Goal: Task Accomplishment & Management: Complete application form

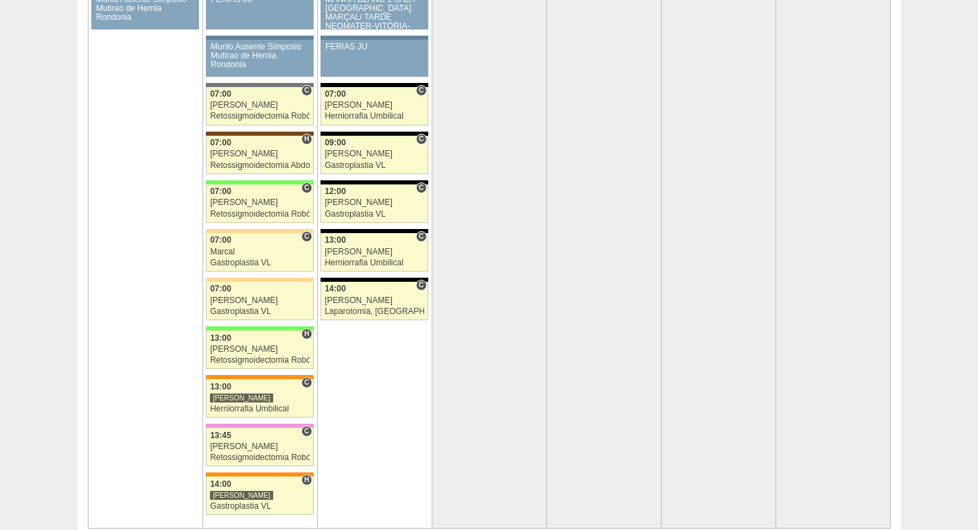
scroll to position [2471, 0]
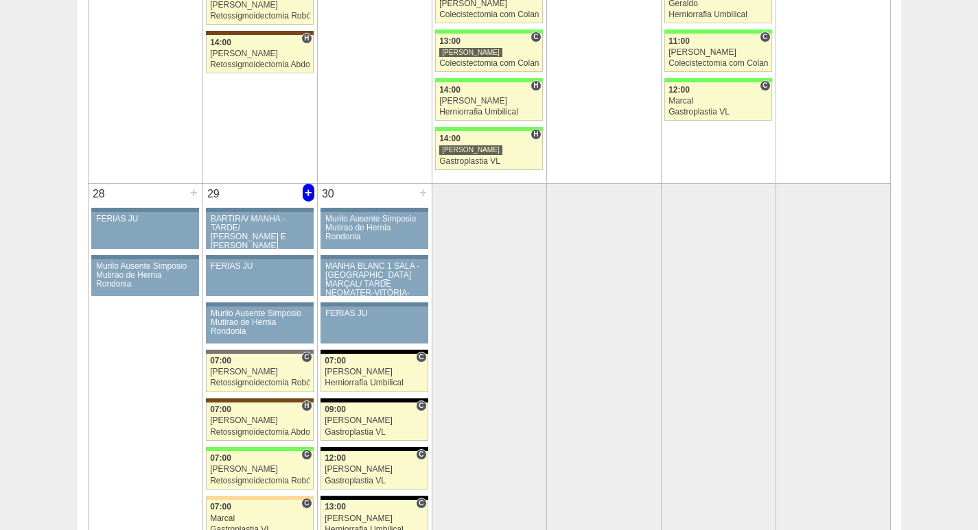
click at [307, 191] on div "+" at bounding box center [309, 193] width 12 height 18
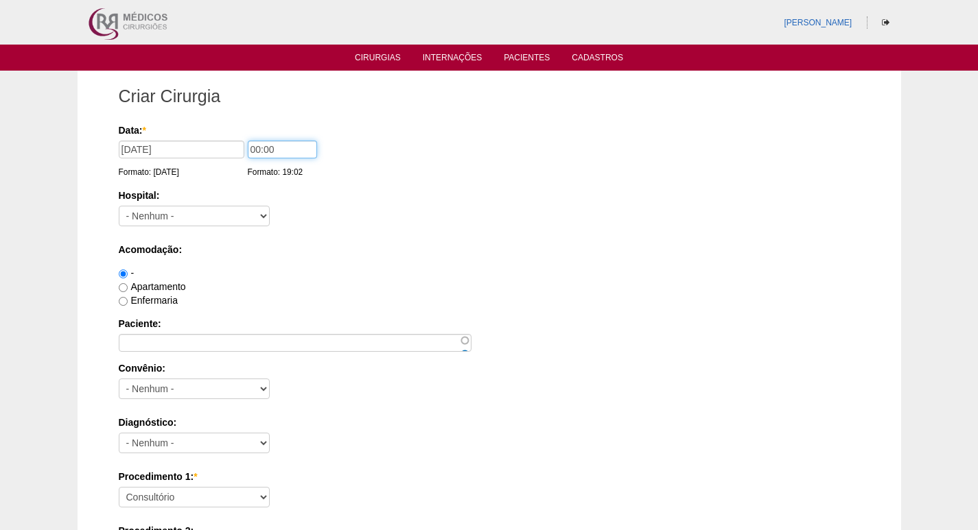
click at [255, 149] on input "00:00" at bounding box center [282, 150] width 69 height 18
type input "15:00"
click at [209, 215] on select "- [GEOGRAPHIC_DATA] - [DATE] [PERSON_NAME] Alvorada América Assunção Bartira Be…" at bounding box center [194, 216] width 151 height 21
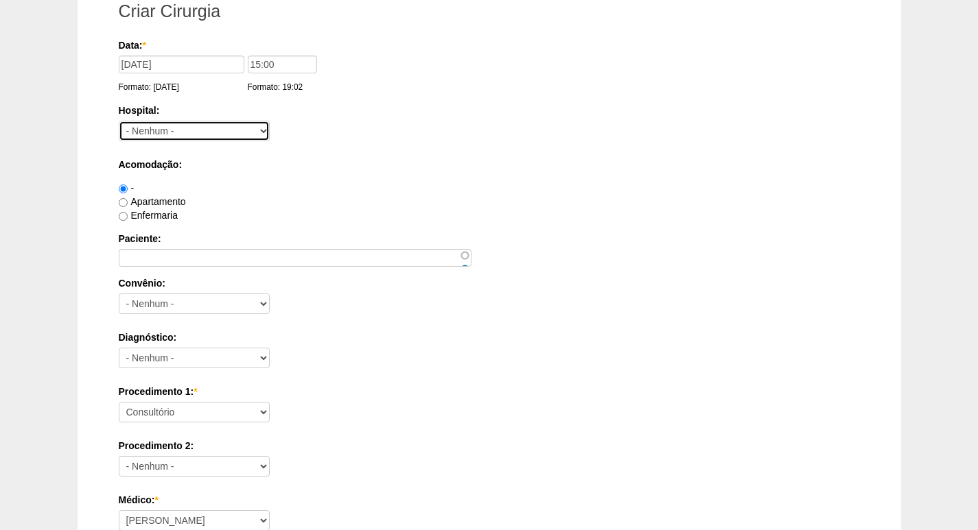
scroll to position [69, 0]
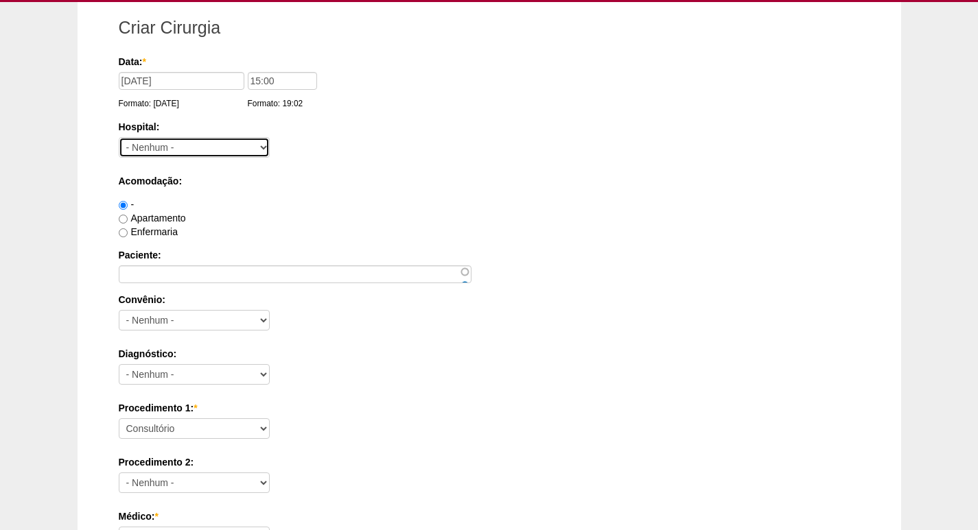
click at [205, 144] on select "- [GEOGRAPHIC_DATA] - [DATE] [PERSON_NAME] Alvorada América Assunção Bartira Be…" at bounding box center [194, 147] width 151 height 21
select select "46"
click at [119, 137] on select "- [GEOGRAPHIC_DATA] - [DATE] [PERSON_NAME] Alvorada América Assunção Bartira Be…" at bounding box center [194, 147] width 151 height 21
click at [121, 216] on input "Apartamento" at bounding box center [123, 219] width 9 height 9
radio input "true"
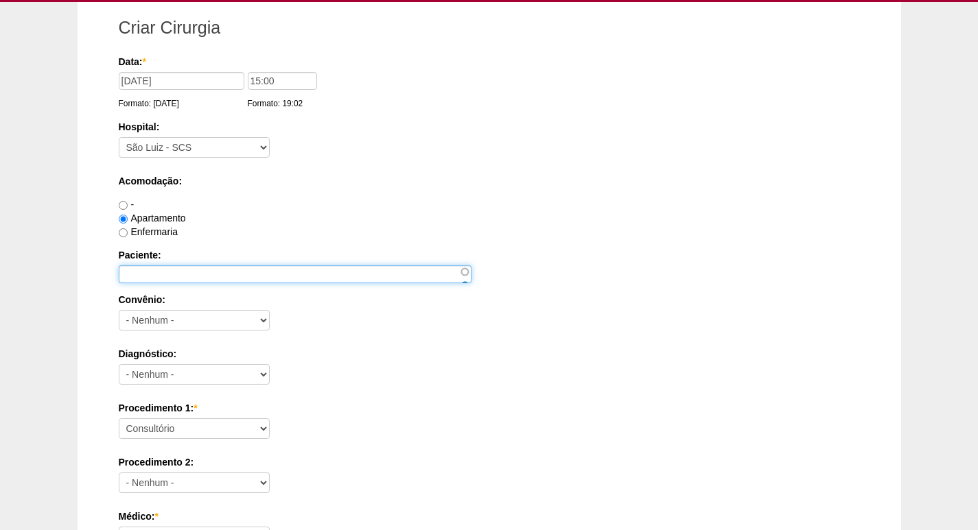
click at [145, 279] on input "Paciente:" at bounding box center [295, 275] width 353 height 18
click at [215, 274] on input "Paciente:" at bounding box center [295, 275] width 353 height 18
paste input "[PERSON_NAME]"
type input "[PERSON_NAME]"
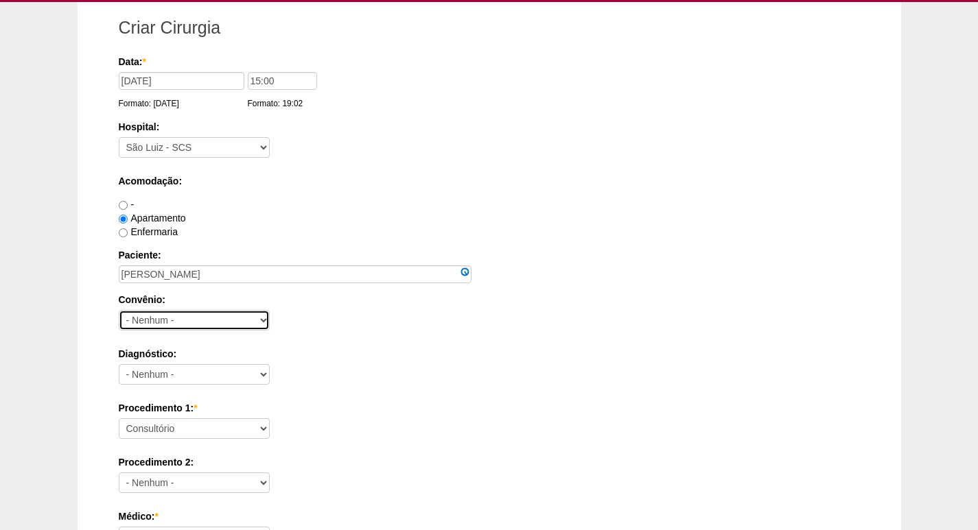
click at [185, 321] on select "- Nenhum - Abet Afresp Allianz Amil Blue Life Caasp Cabesp Caixa de Pensões Car…" at bounding box center [194, 320] width 151 height 21
select select "25"
click at [119, 310] on select "- Nenhum - Abet Afresp Allianz Amil Blue Life Caasp Cabesp Caixa de Pensões Car…" at bounding box center [194, 320] width 151 height 21
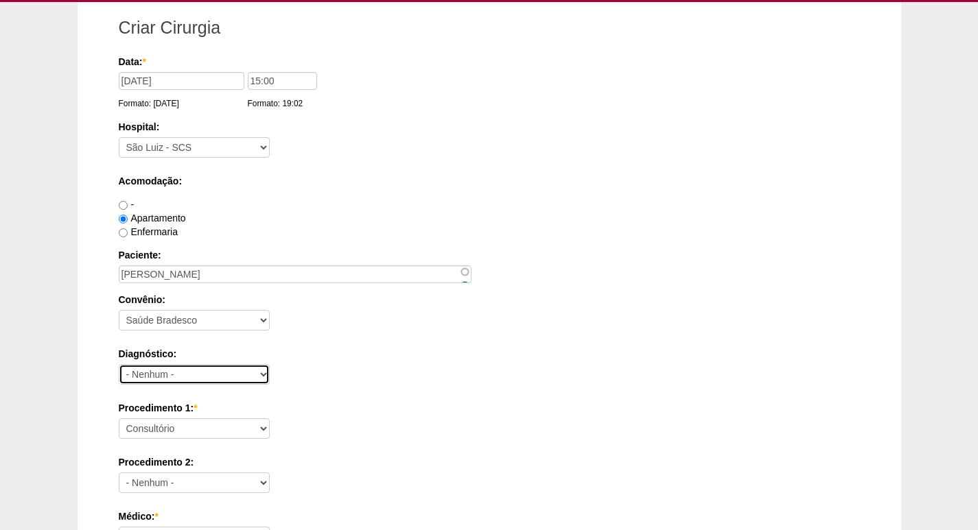
click at [189, 376] on select "- Nenhum - Abdome Agudo Abscesso Hepático Abscesso Perianal Abscesso Peritoneal…" at bounding box center [194, 374] width 151 height 21
select select "12"
click at [119, 364] on select "- Nenhum - Abdome Agudo Abscesso Hepático Abscesso Perianal Abscesso Peritoneal…" at bounding box center [194, 374] width 151 height 21
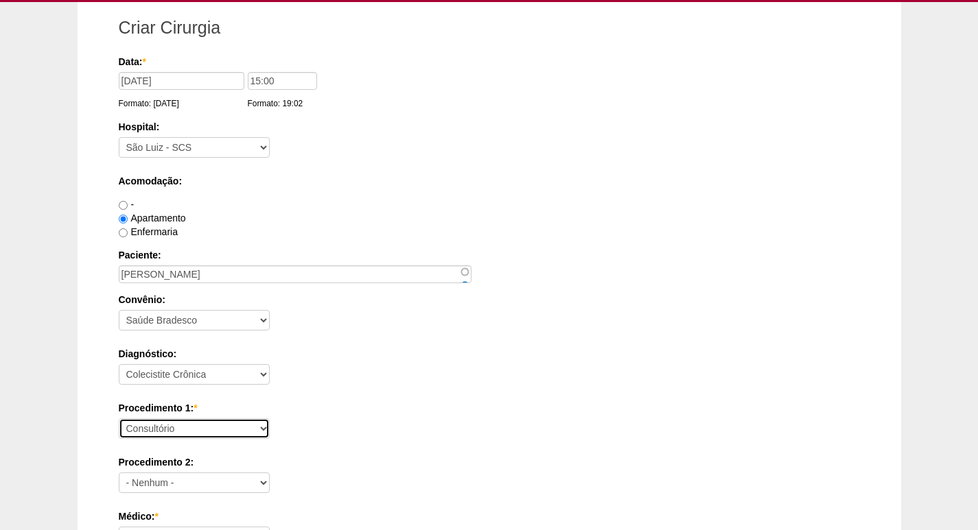
click at [212, 434] on select "Consultório Abscesso Hepático - Drenagem Abscesso perianal Amputação Abdômino P…" at bounding box center [194, 429] width 151 height 21
select select "3735"
click at [119, 419] on select "Consultório Abscesso Hepático - Drenagem Abscesso perianal Amputação Abdômino P…" at bounding box center [194, 429] width 151 height 21
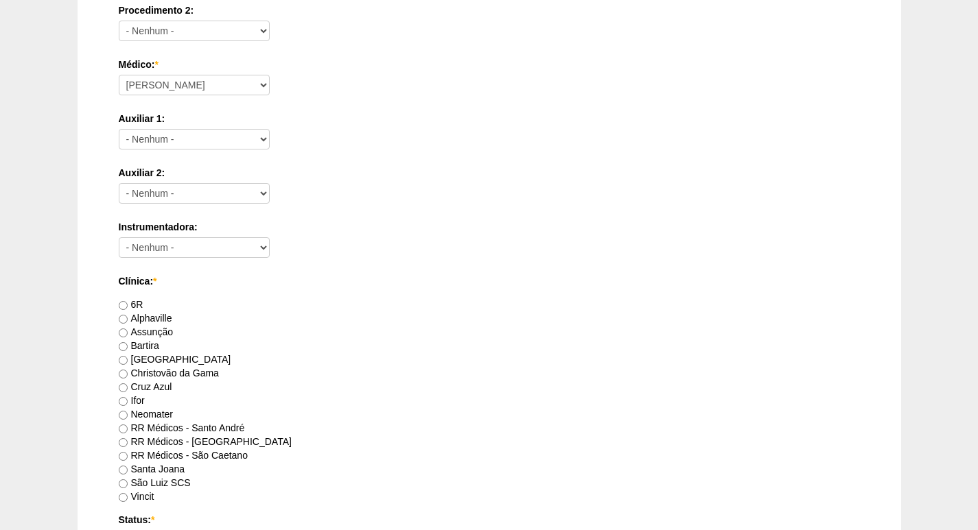
scroll to position [549, 0]
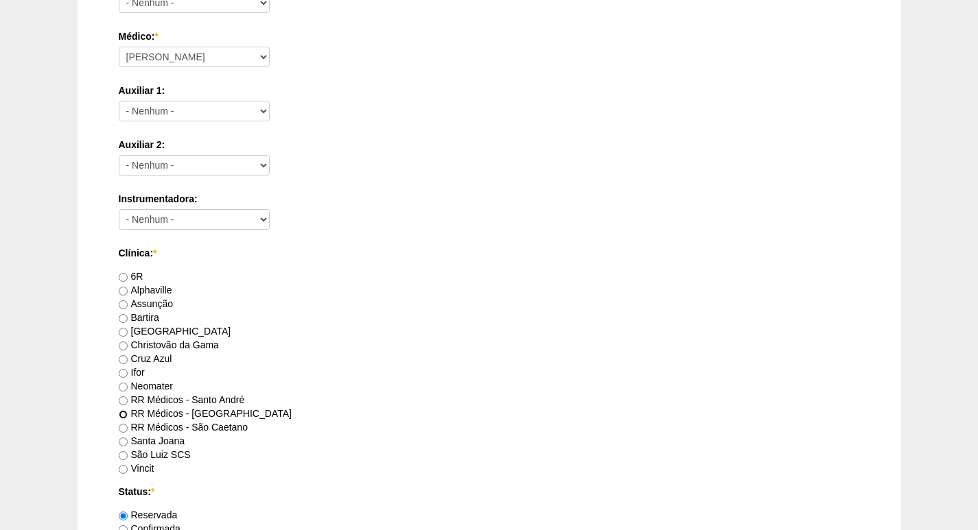
click at [123, 415] on input "RR Médicos - [GEOGRAPHIC_DATA]" at bounding box center [123, 414] width 9 height 9
radio input "true"
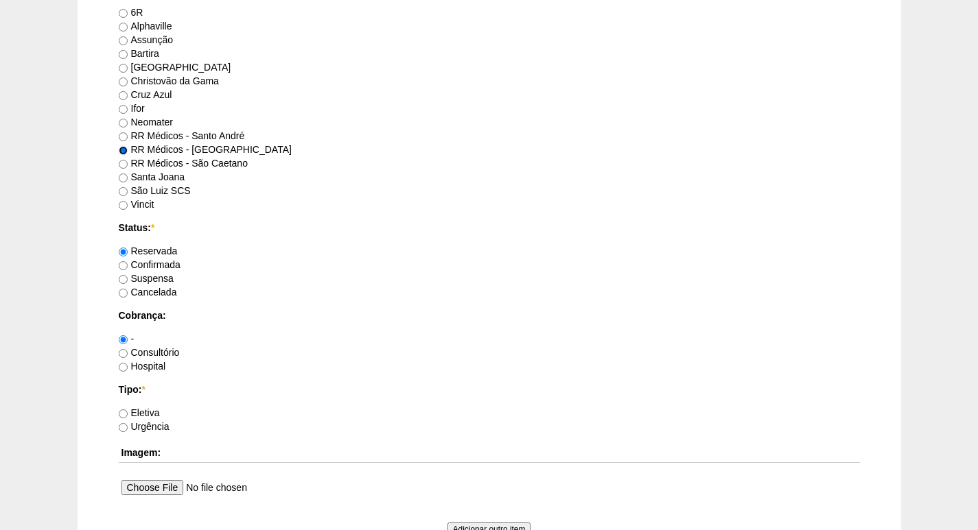
scroll to position [824, 0]
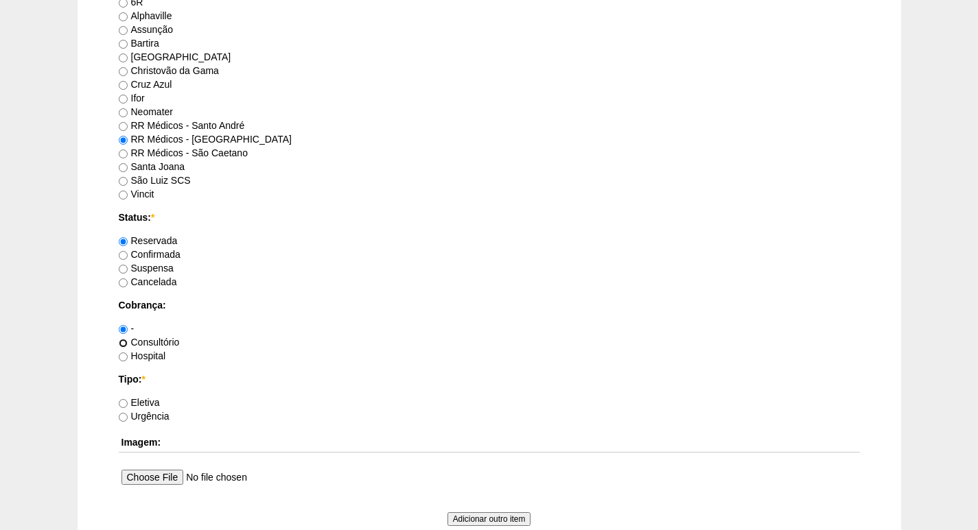
click at [124, 342] on input "Consultório" at bounding box center [123, 343] width 9 height 9
radio input "true"
click at [121, 401] on input "Eletiva" at bounding box center [123, 403] width 9 height 9
radio input "true"
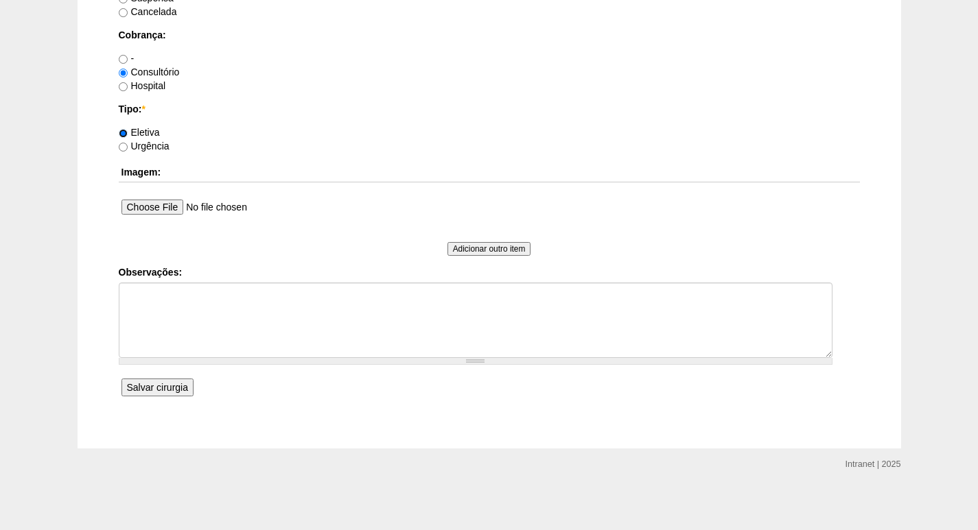
scroll to position [1095, 0]
click at [150, 387] on input "Salvar cirurgia" at bounding box center [157, 386] width 72 height 18
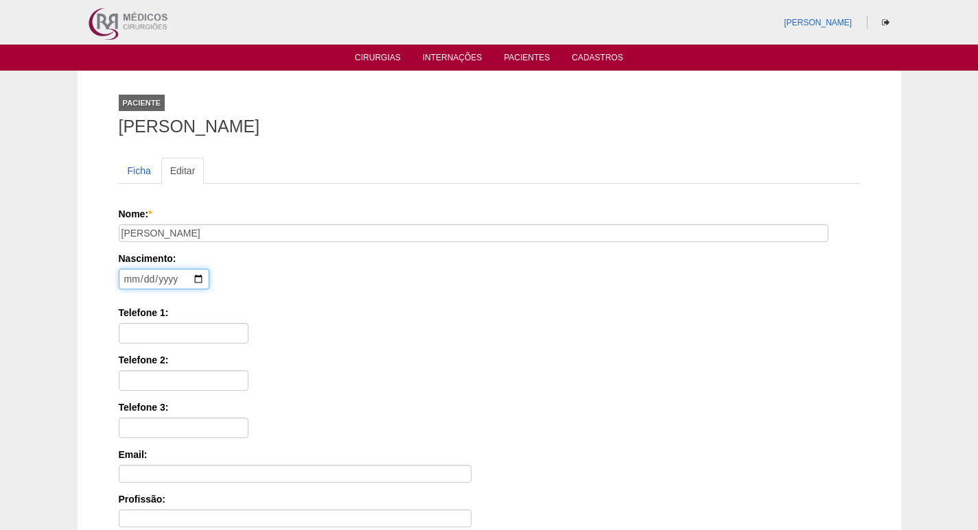
click at [128, 281] on input "date" at bounding box center [164, 279] width 91 height 21
type input "1979-03-24"
click at [137, 335] on input "Telefone 1:" at bounding box center [184, 333] width 130 height 21
paste input "98276-2188"
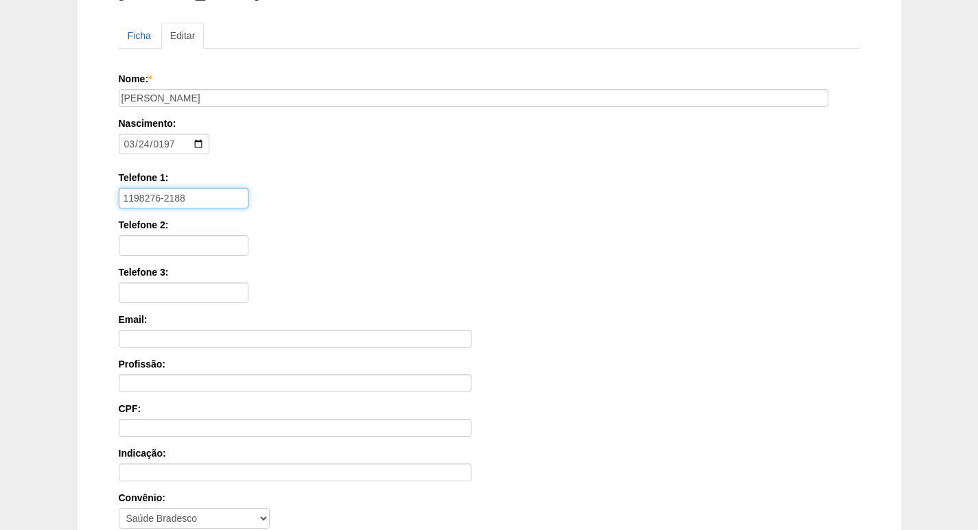
scroll to position [307, 0]
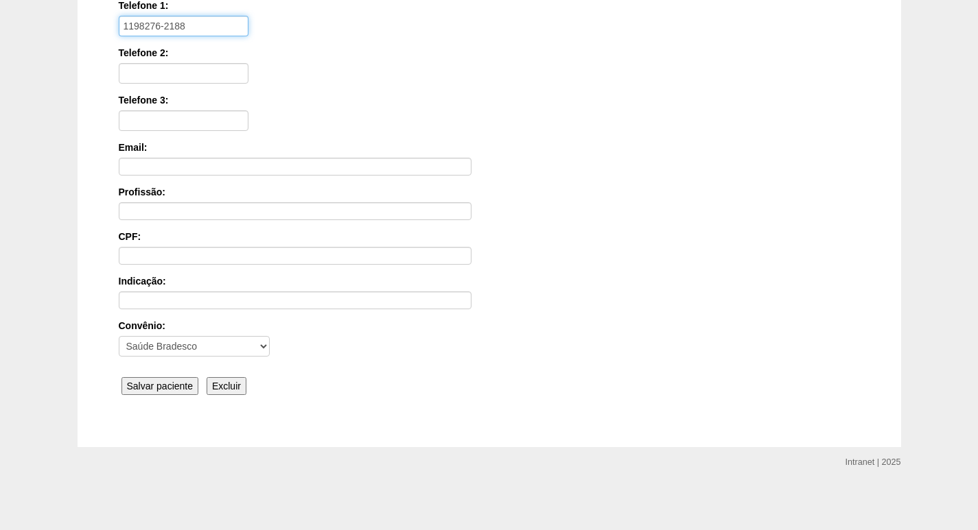
type input "1198276-2188"
click at [161, 385] on input "Salvar paciente" at bounding box center [160, 386] width 78 height 18
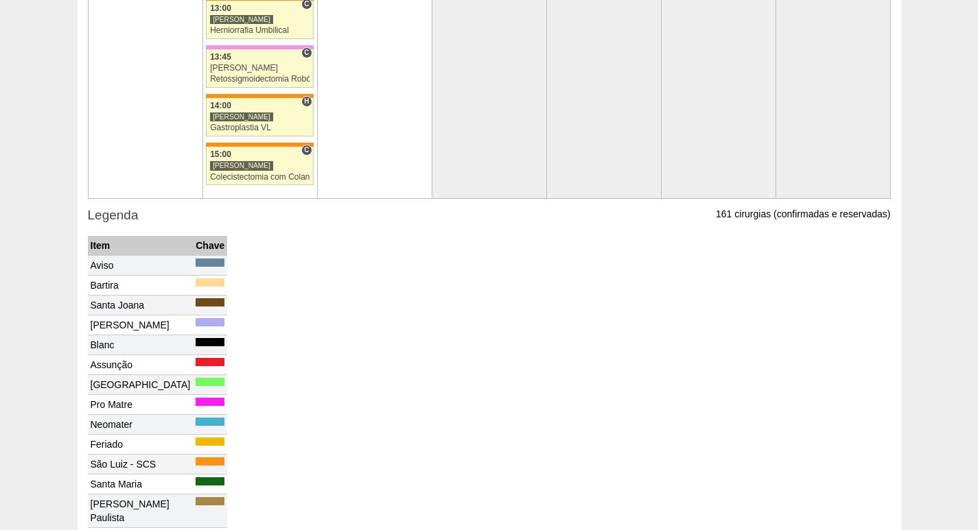
scroll to position [3088, 0]
